Goal: Information Seeking & Learning: Check status

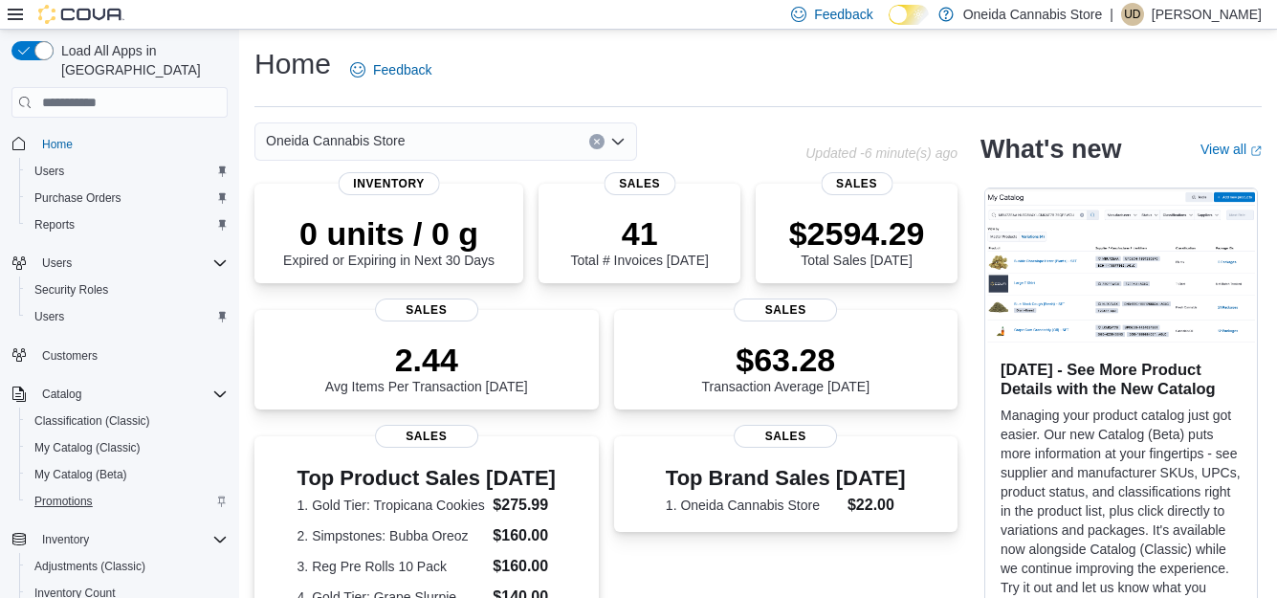
scroll to position [385, 0]
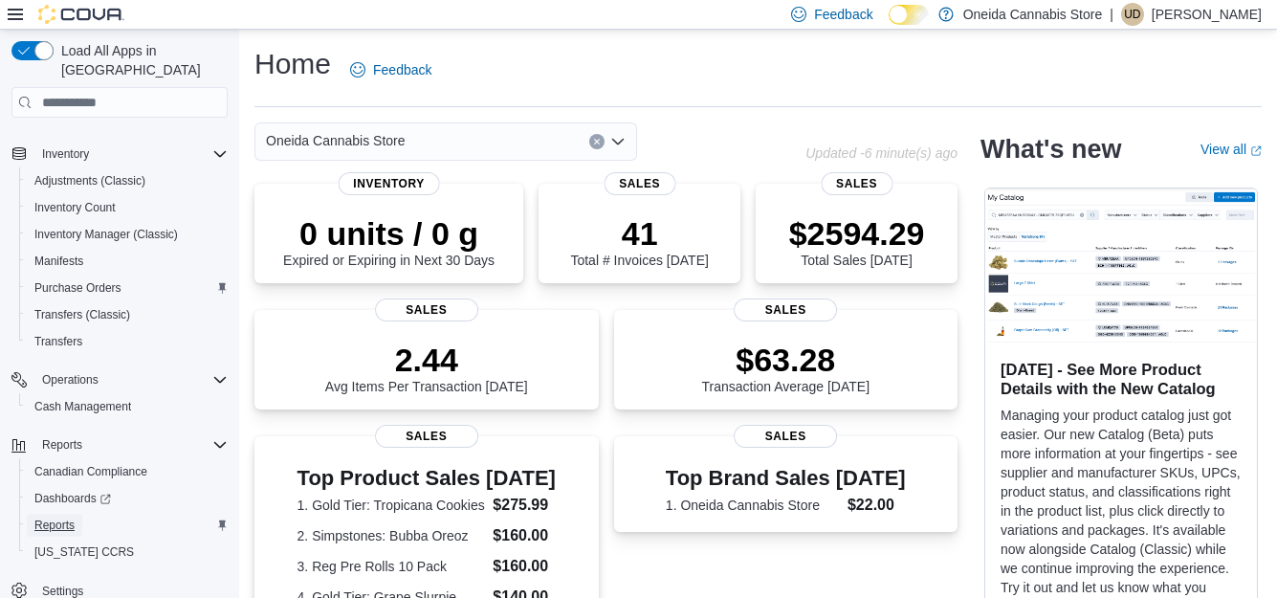
click at [59, 517] on span "Reports" at bounding box center [54, 524] width 40 height 15
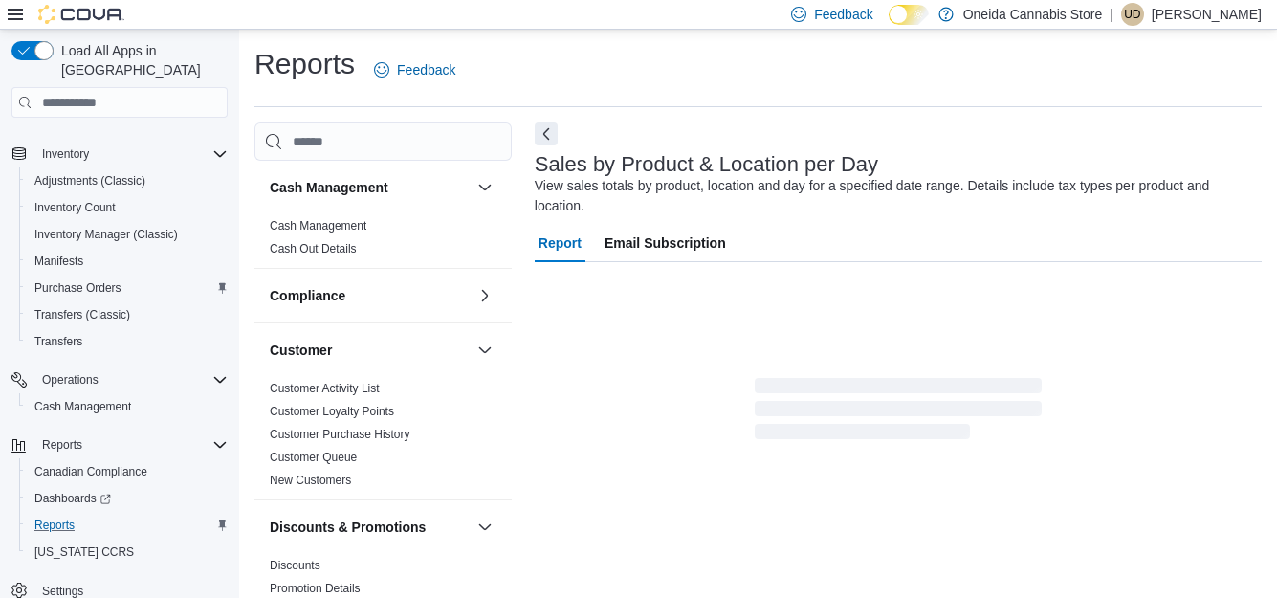
scroll to position [44, 0]
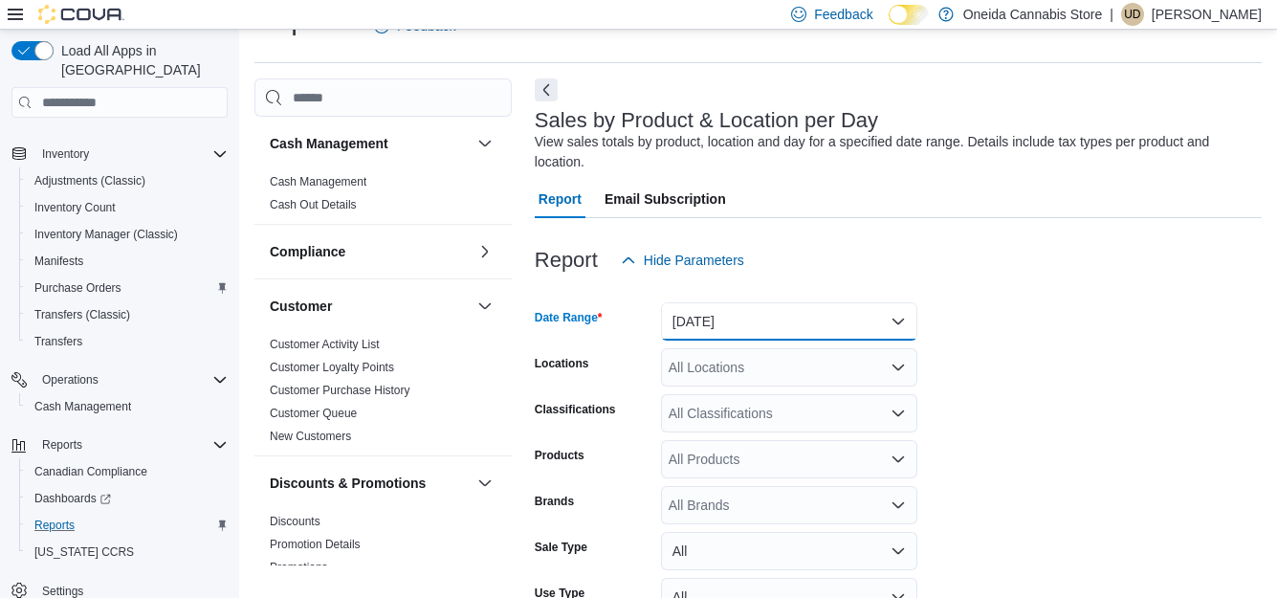
click at [884, 302] on button "[DATE]" at bounding box center [789, 321] width 256 height 38
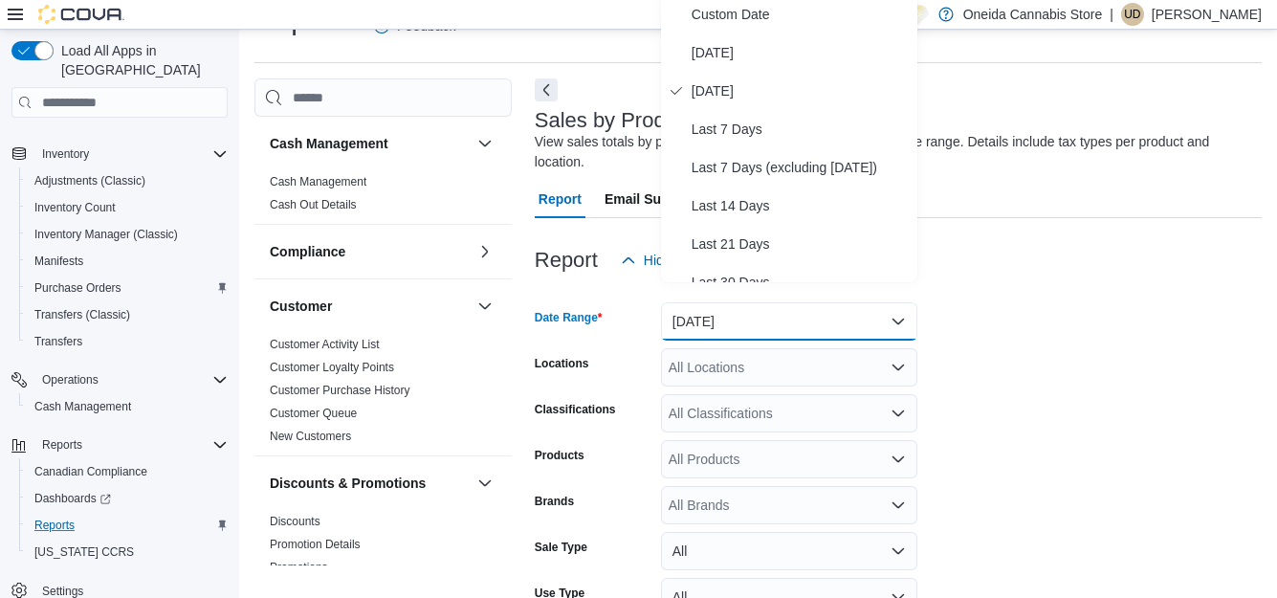
scroll to position [39, 0]
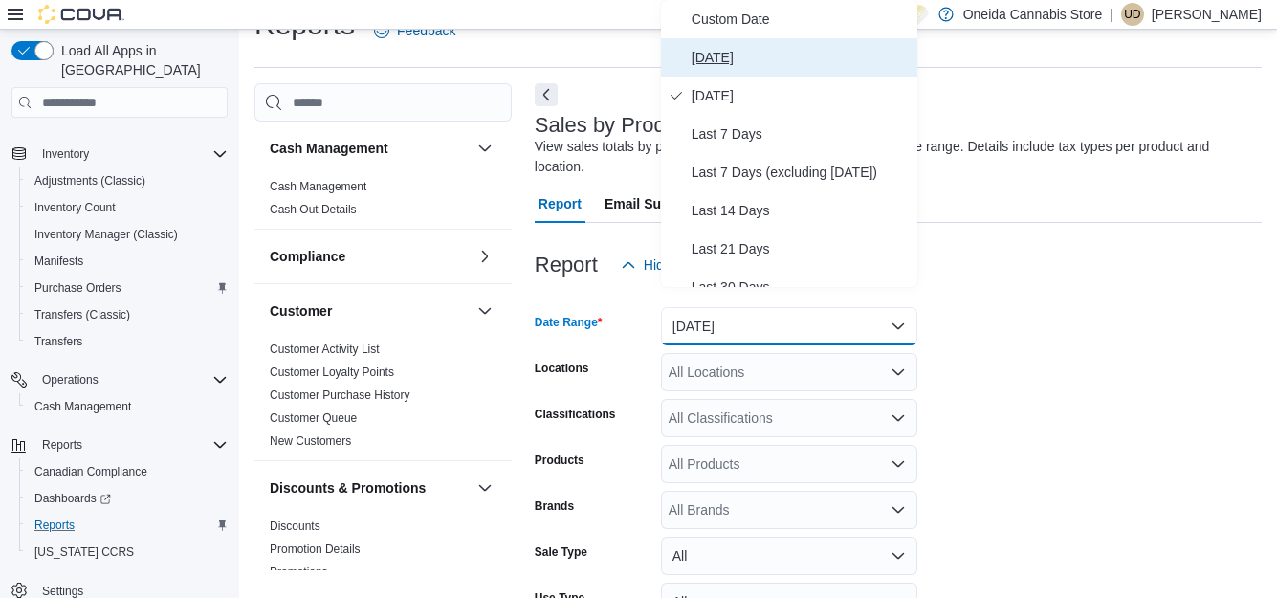
click at [698, 55] on span "[DATE]" at bounding box center [800, 57] width 218 height 23
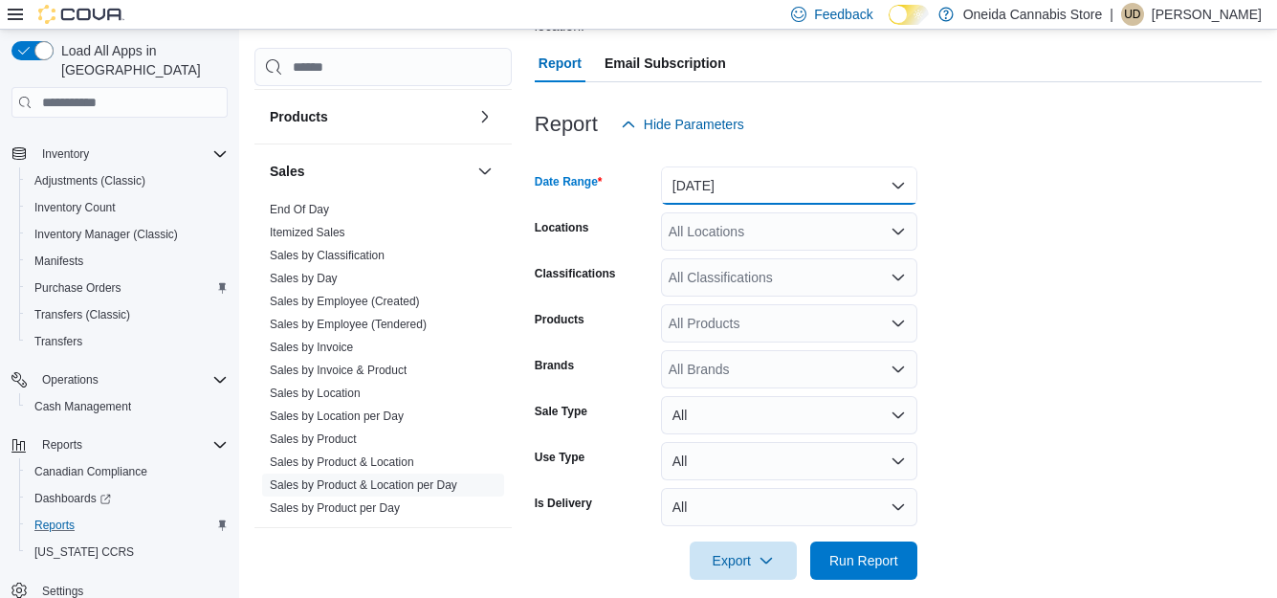
scroll to position [1257, 0]
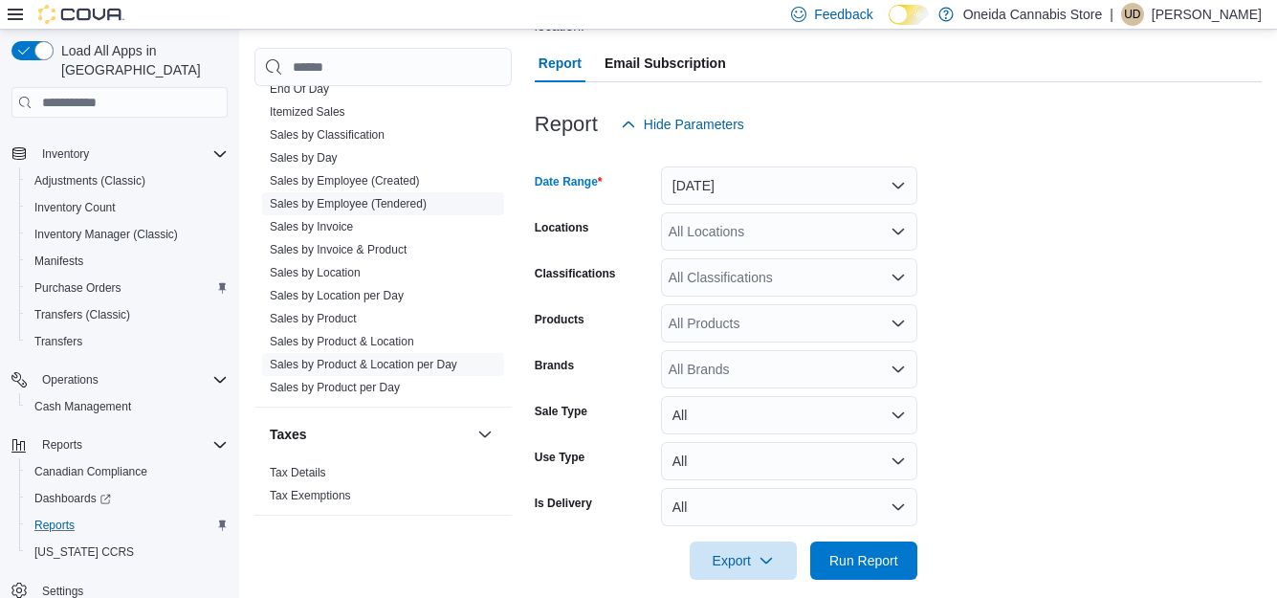
click at [360, 200] on link "Sales by Employee (Tendered)" at bounding box center [348, 203] width 157 height 13
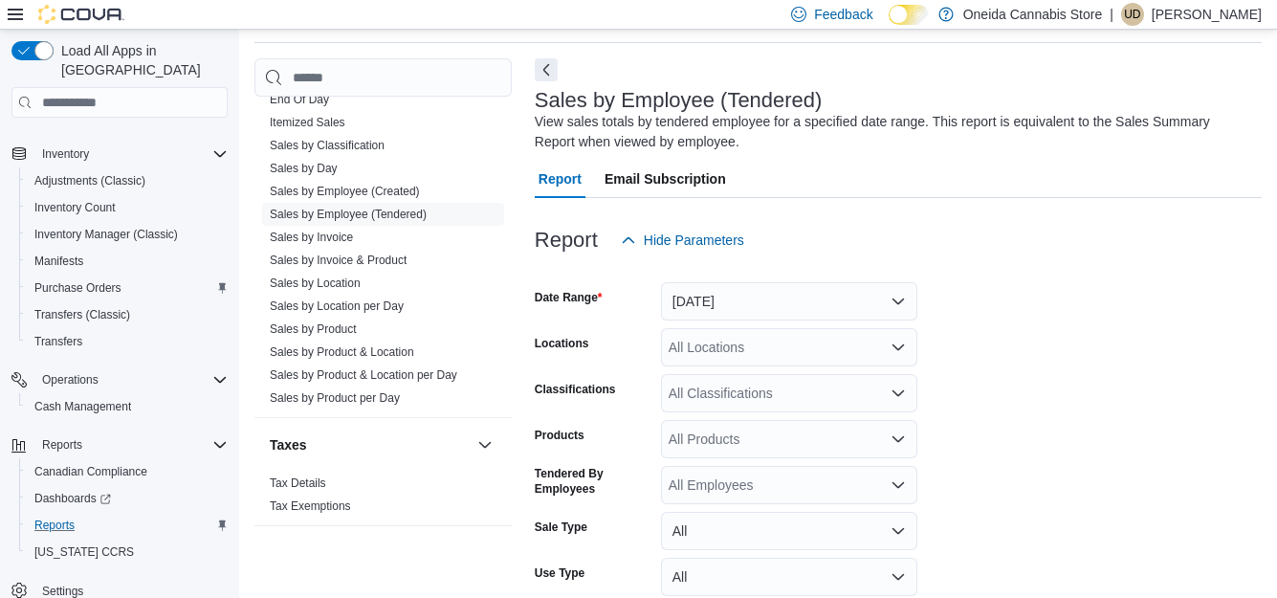
scroll to position [200, 0]
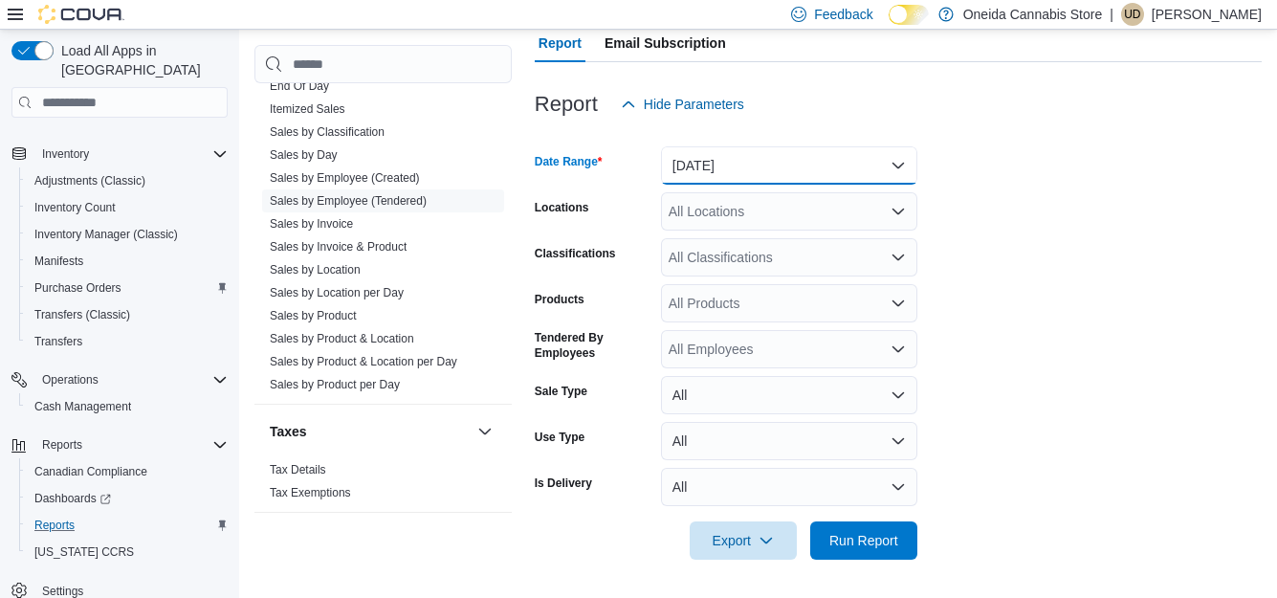
click at [786, 169] on button "[DATE]" at bounding box center [789, 165] width 256 height 38
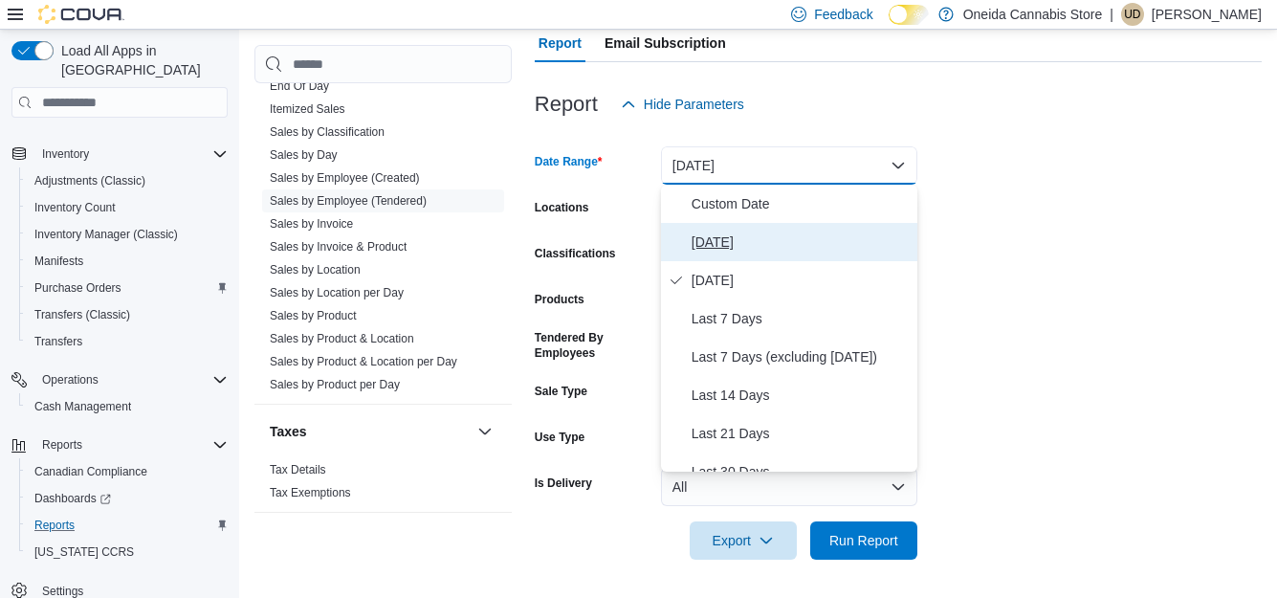
click at [706, 242] on span "[DATE]" at bounding box center [800, 241] width 218 height 23
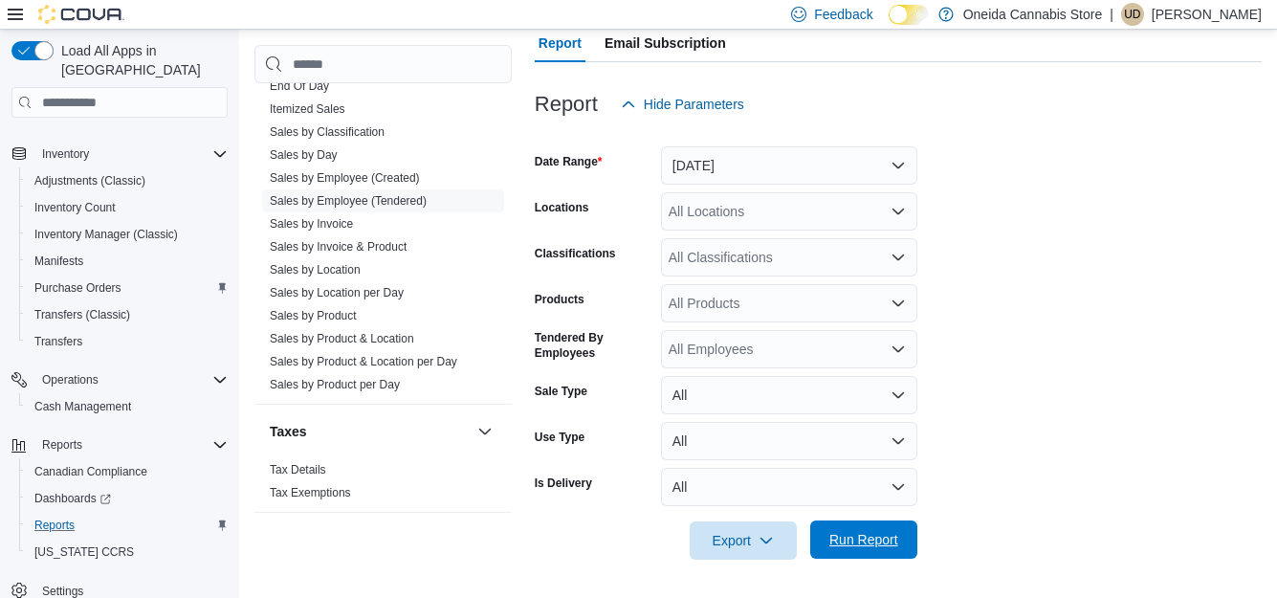
click at [853, 539] on span "Run Report" at bounding box center [863, 539] width 69 height 19
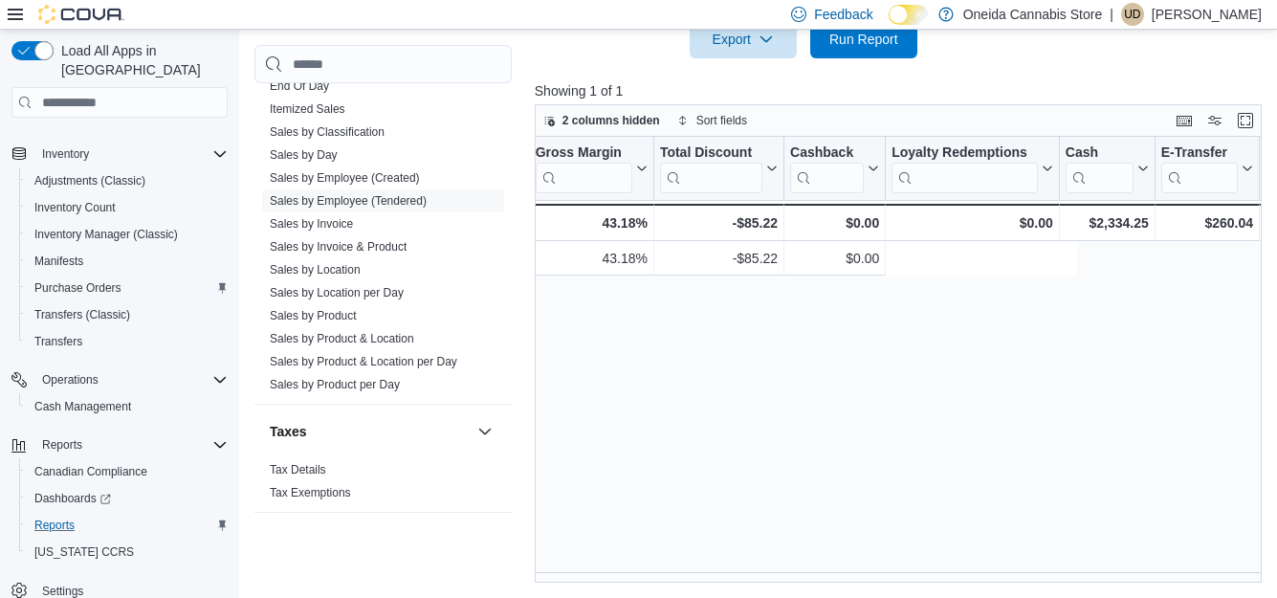
scroll to position [0, 1861]
